Goal: Information Seeking & Learning: Learn about a topic

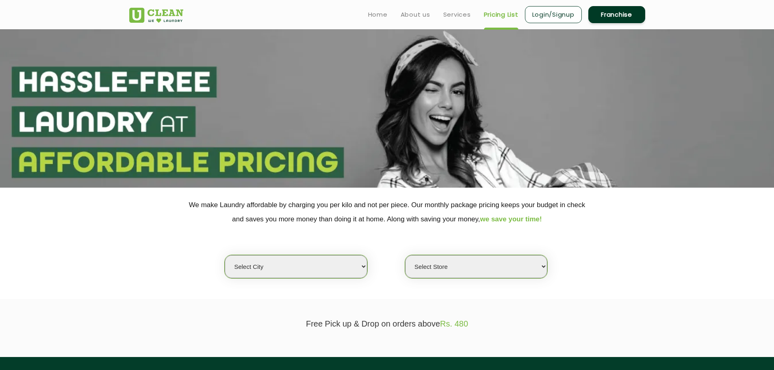
click at [314, 267] on select "Select city [GEOGRAPHIC_DATA] [GEOGRAPHIC_DATA] [GEOGRAPHIC_DATA] [GEOGRAPHIC_D…" at bounding box center [296, 266] width 142 height 23
select select "65"
click at [225, 255] on select "Select city [GEOGRAPHIC_DATA] [GEOGRAPHIC_DATA] [GEOGRAPHIC_DATA] [GEOGRAPHIC_D…" at bounding box center [296, 266] width 142 height 23
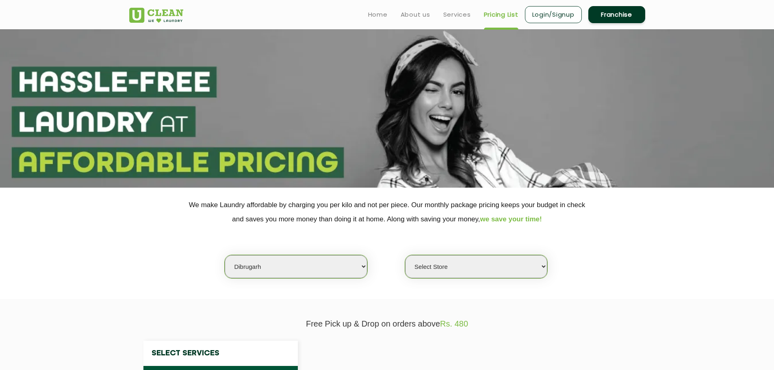
select select "0"
click at [464, 257] on select "Select Store [GEOGRAPHIC_DATA] [GEOGRAPHIC_DATA] [GEOGRAPHIC_DATA]" at bounding box center [476, 266] width 142 height 23
click at [338, 266] on select "Select city [GEOGRAPHIC_DATA] [GEOGRAPHIC_DATA] [GEOGRAPHIC_DATA] [GEOGRAPHIC_D…" at bounding box center [296, 266] width 142 height 23
select select "97"
click at [225, 255] on select "Select city [GEOGRAPHIC_DATA] [GEOGRAPHIC_DATA] [GEOGRAPHIC_DATA] [GEOGRAPHIC_D…" at bounding box center [296, 266] width 142 height 23
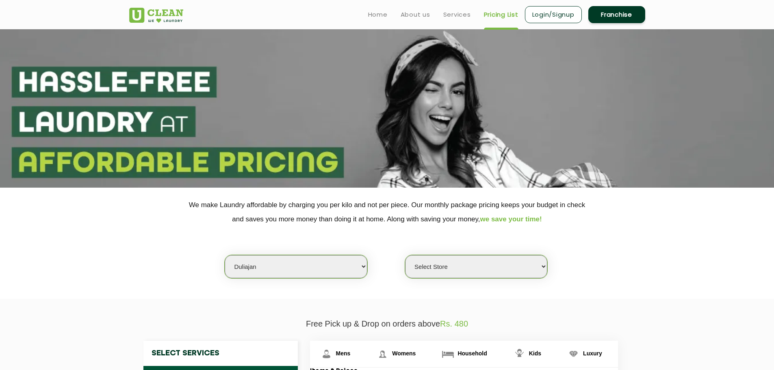
click at [467, 275] on select "Select Store [GEOGRAPHIC_DATA]" at bounding box center [476, 266] width 142 height 23
select select "293"
click at [405, 255] on select "Select Store [GEOGRAPHIC_DATA]" at bounding box center [476, 266] width 142 height 23
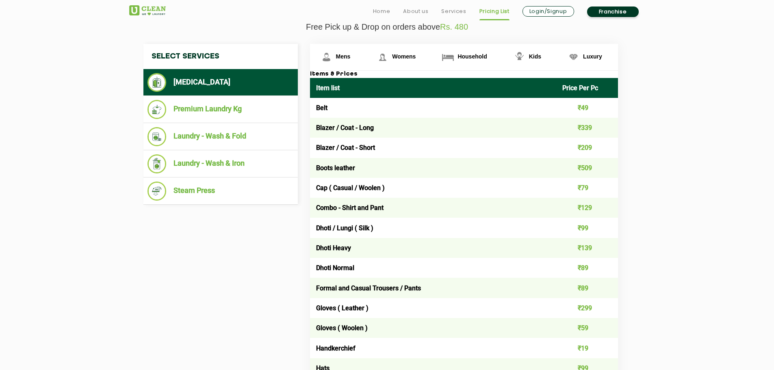
scroll to position [298, 0]
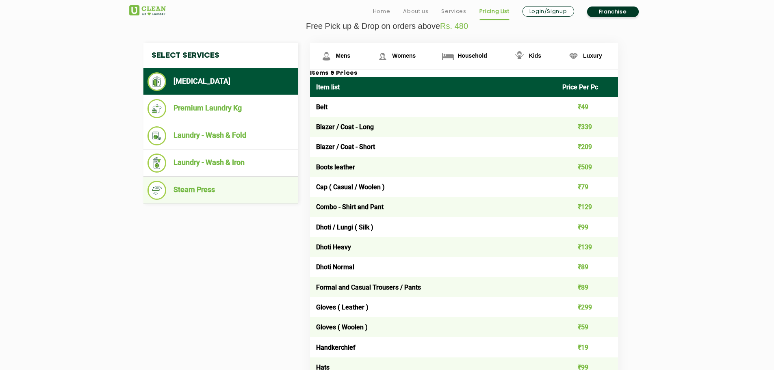
click at [198, 193] on li "Steam Press" at bounding box center [221, 190] width 146 height 19
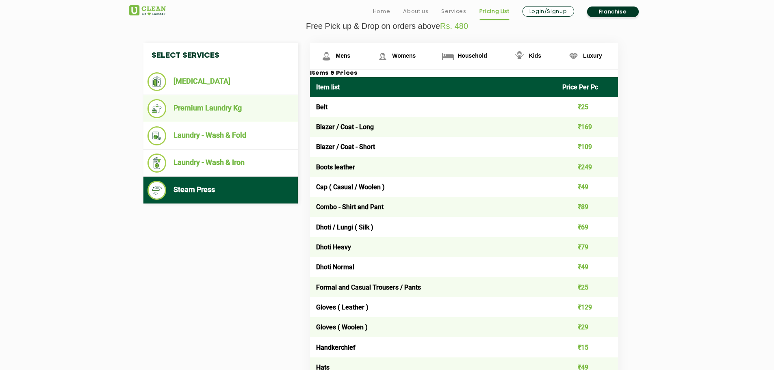
click at [239, 103] on li "Premium Laundry Kg" at bounding box center [221, 108] width 146 height 19
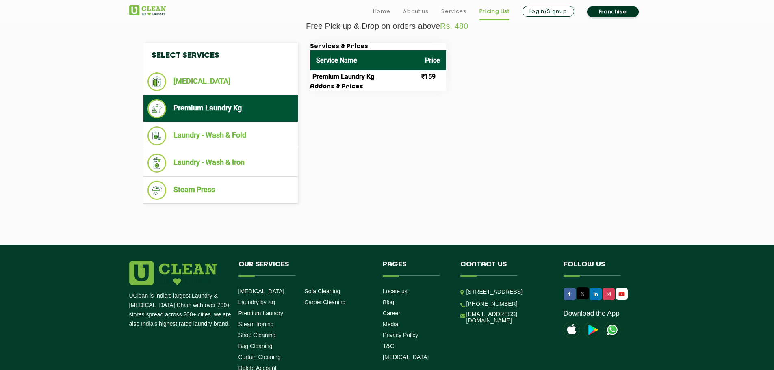
click at [414, 149] on div "Select Services [MEDICAL_DATA] Premium Laundry Kg Laundry - Wash & Fold Laundry…" at bounding box center [387, 123] width 500 height 161
click at [358, 78] on td "Premium Laundry Kg" at bounding box center [364, 76] width 109 height 13
click at [327, 87] on h3 "Addons & Prices" at bounding box center [378, 86] width 136 height 7
click at [384, 70] on td "Premium Laundry Kg" at bounding box center [364, 76] width 109 height 13
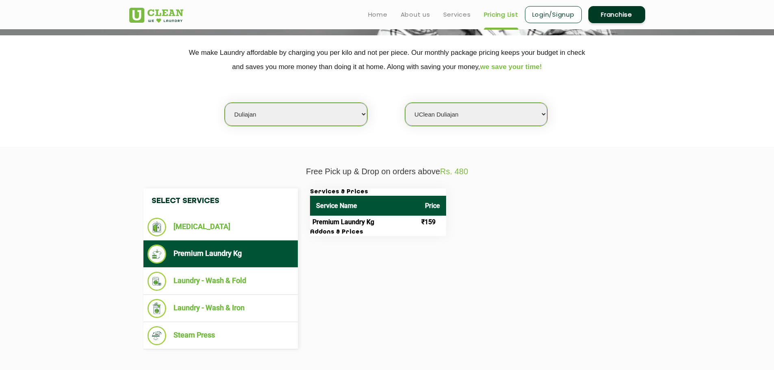
scroll to position [149, 0]
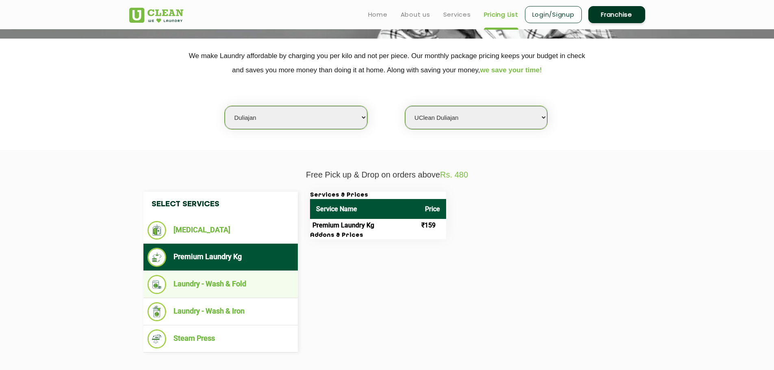
click at [224, 289] on li "Laundry - Wash & Fold" at bounding box center [221, 284] width 146 height 19
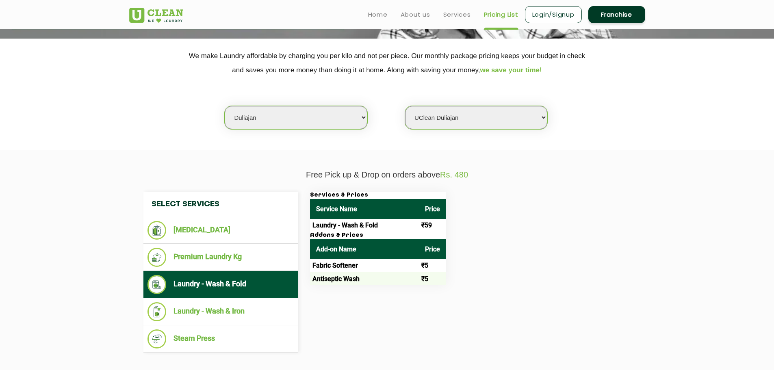
click at [350, 224] on td "Laundry - Wash & Fold" at bounding box center [364, 225] width 109 height 13
click at [436, 219] on td "₹59" at bounding box center [432, 225] width 27 height 13
click at [354, 269] on td "Fabric Softener" at bounding box center [364, 265] width 109 height 13
click at [207, 305] on li "Laundry - Wash & Iron" at bounding box center [221, 311] width 146 height 19
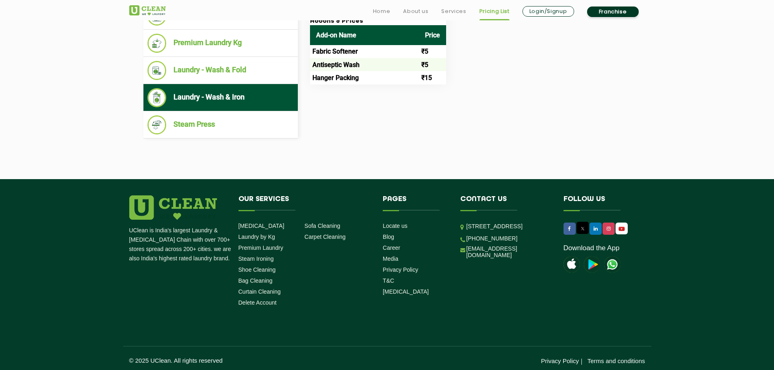
scroll to position [367, 0]
